Goal: Task Accomplishment & Management: Use online tool/utility

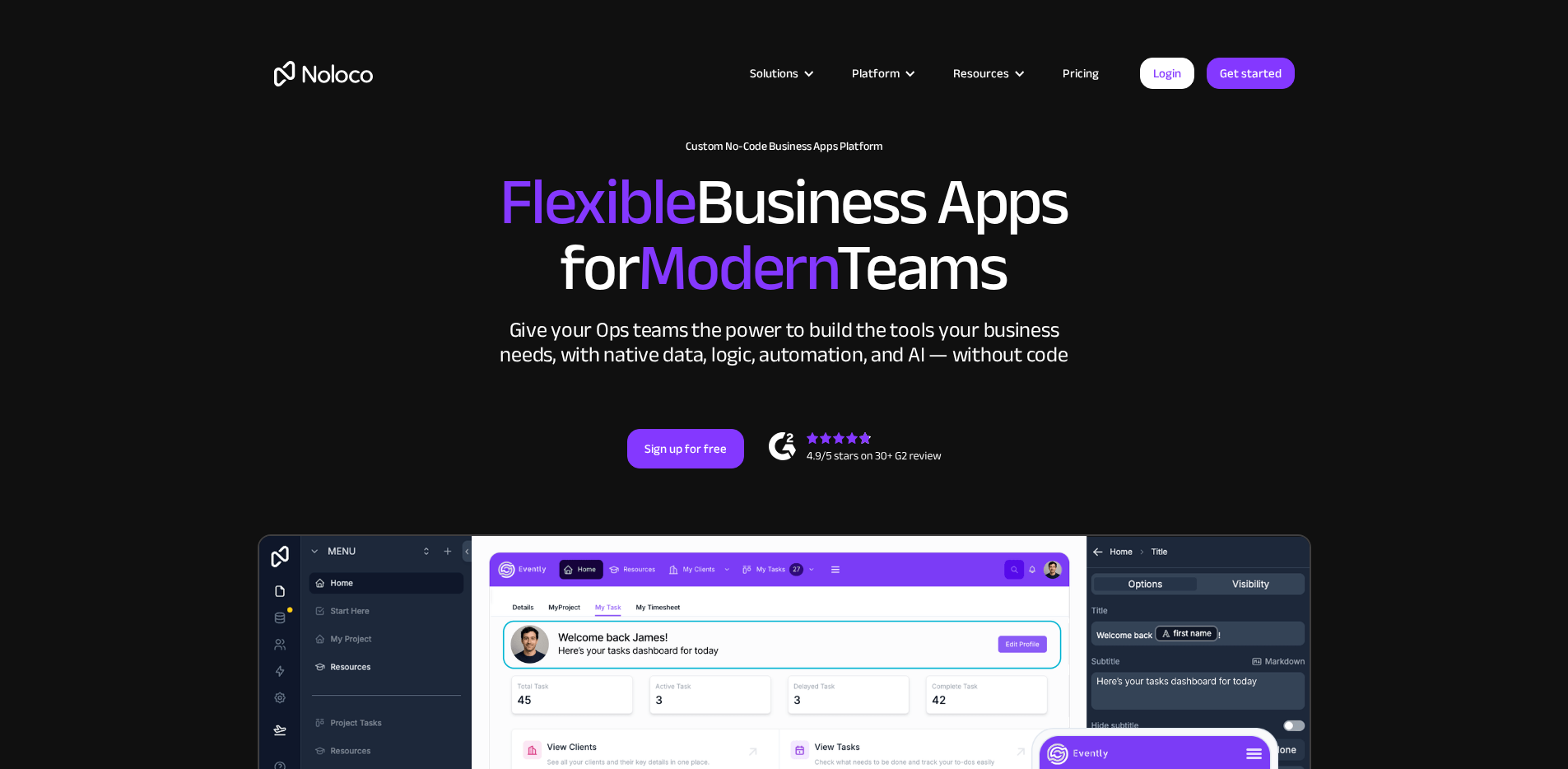
click at [1086, 71] on link "Pricing" at bounding box center [1081, 73] width 78 height 22
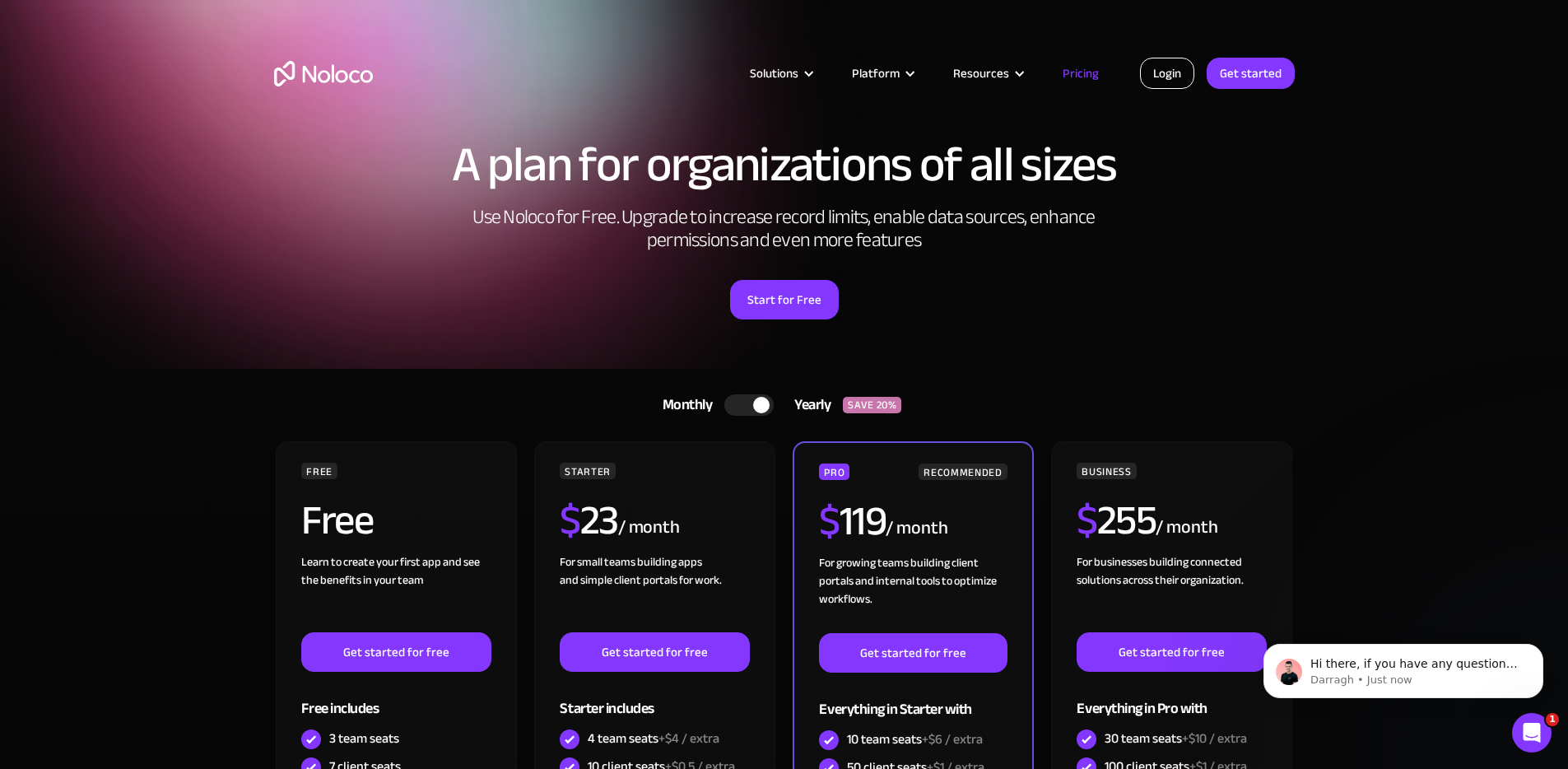
click at [1175, 70] on link "Login" at bounding box center [1167, 73] width 54 height 32
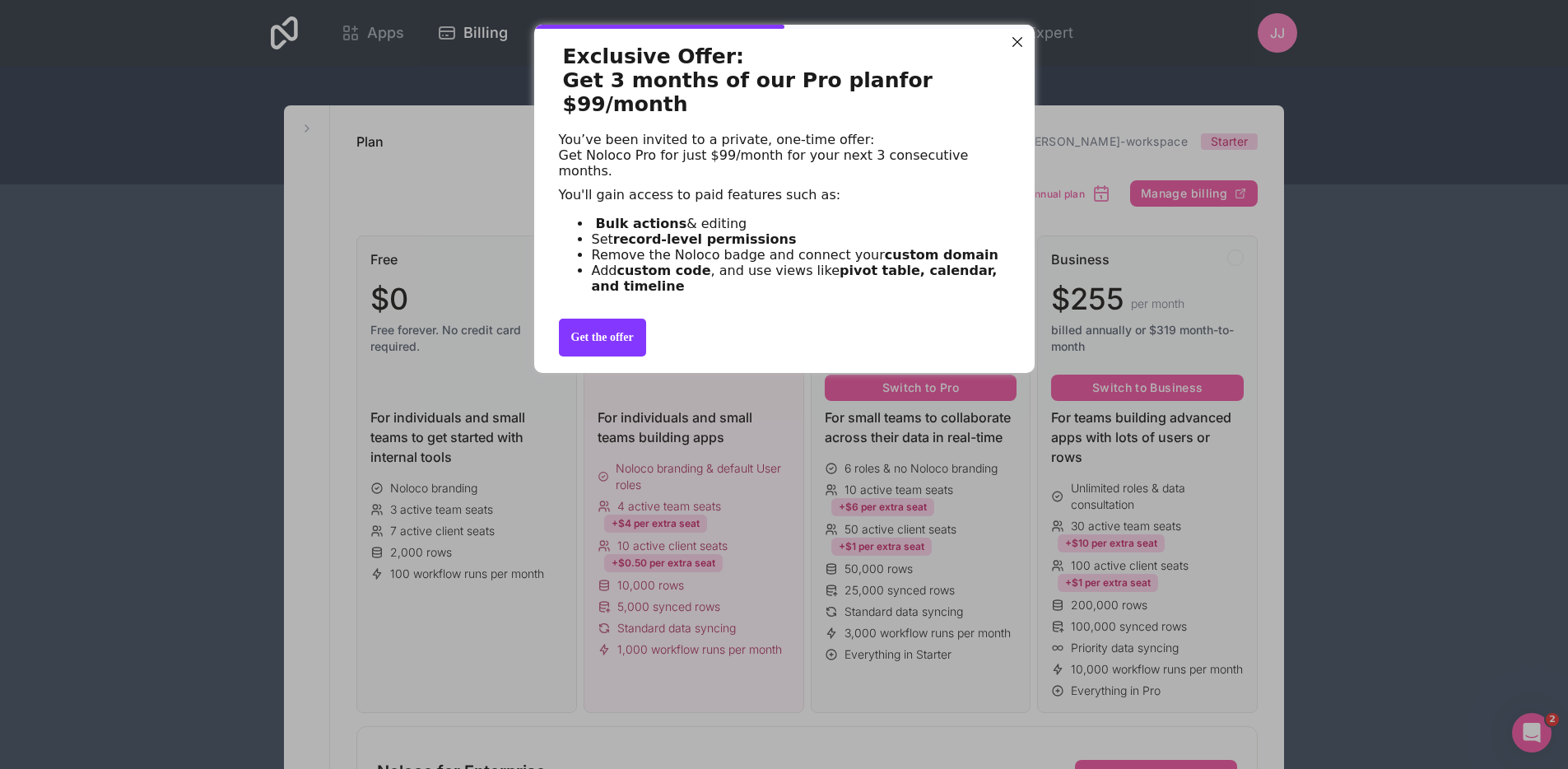
click at [1011, 46] on div at bounding box center [1017, 42] width 22 height 22
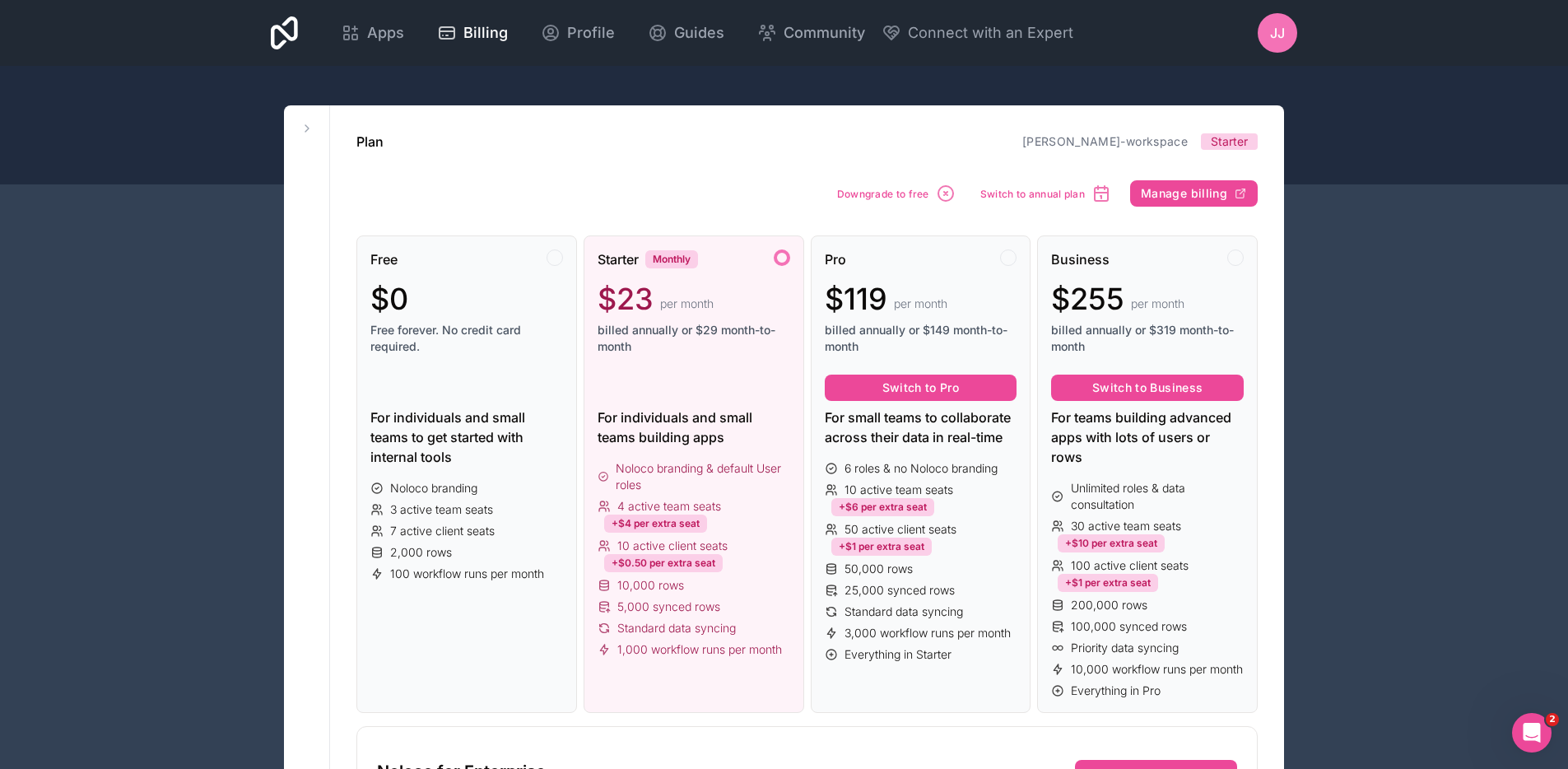
drag, startPoint x: 714, startPoint y: 116, endPoint x: 700, endPoint y: 101, distance: 20.5
click at [97, 145] on div at bounding box center [784, 125] width 1568 height 118
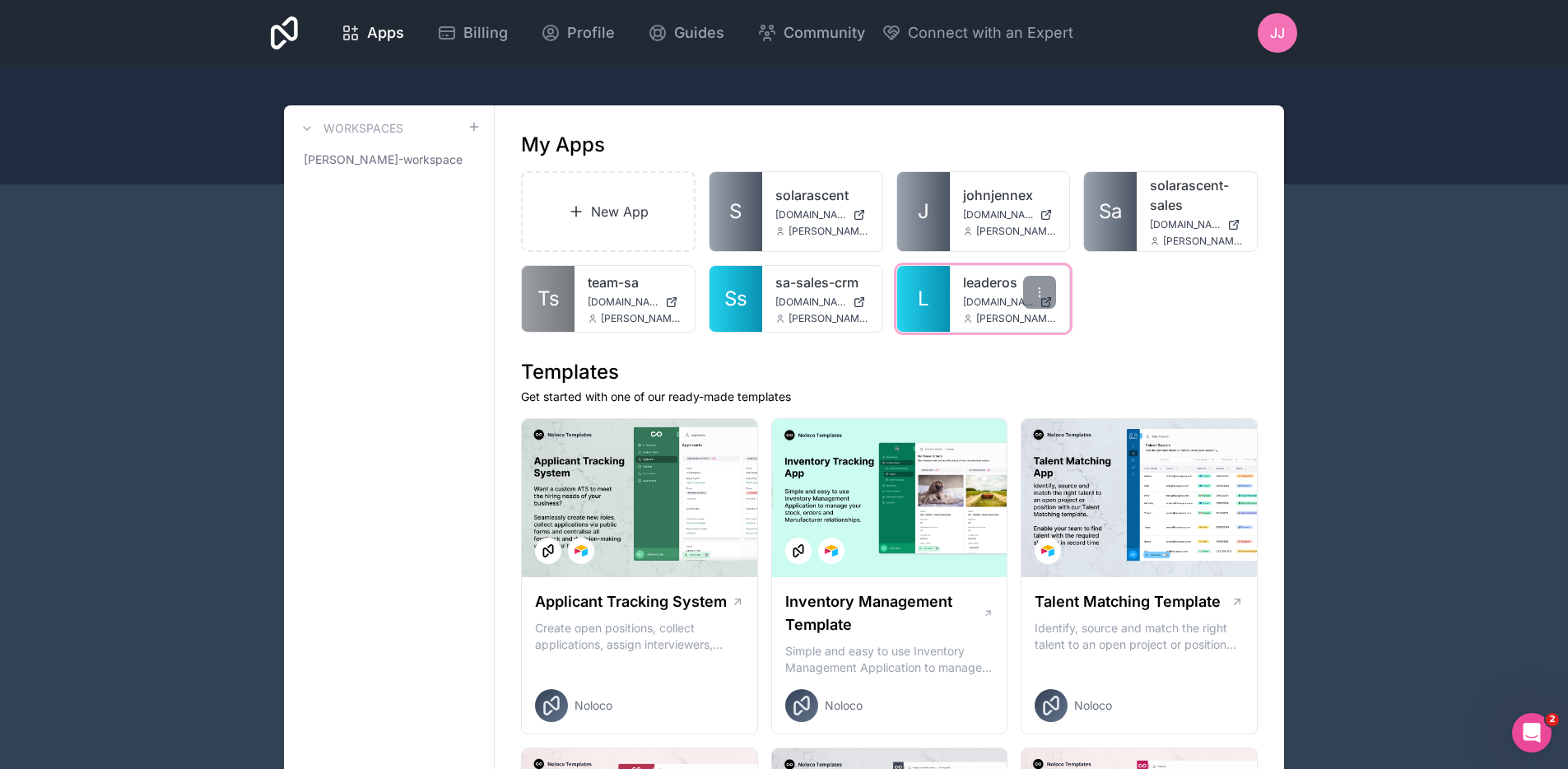
click at [955, 285] on div "leaderos leaderos.noloco.co john@solarascent.ca" at bounding box center [1010, 299] width 120 height 66
click at [993, 283] on link "leaderos" at bounding box center [1010, 283] width 94 height 20
click at [579, 227] on link "New App" at bounding box center [608, 211] width 174 height 80
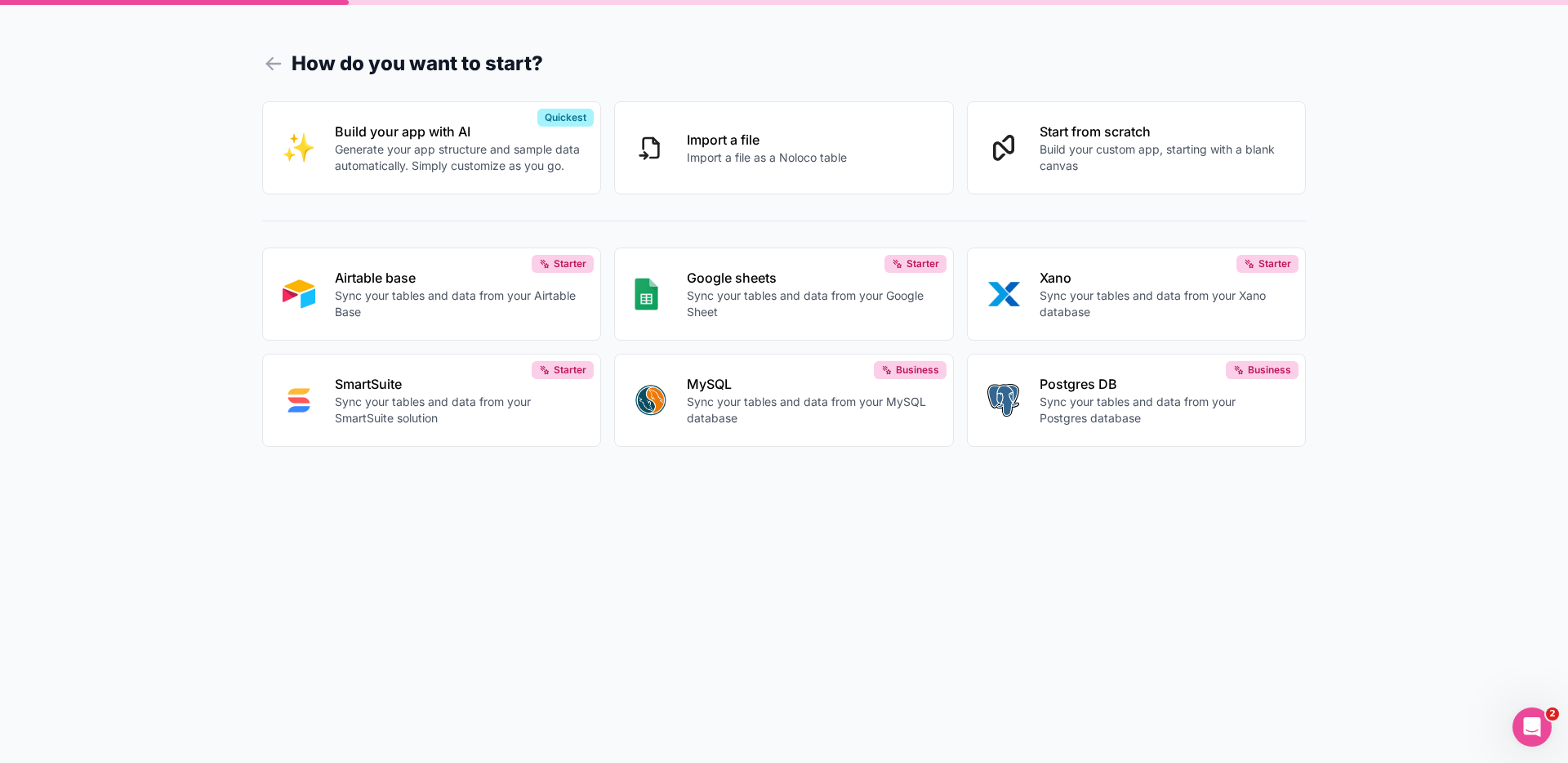
click at [699, 626] on form "How do you want to start? Build your app with AI Generate your app structure an…" at bounding box center [784, 401] width 1044 height 724
